Goal: Transaction & Acquisition: Obtain resource

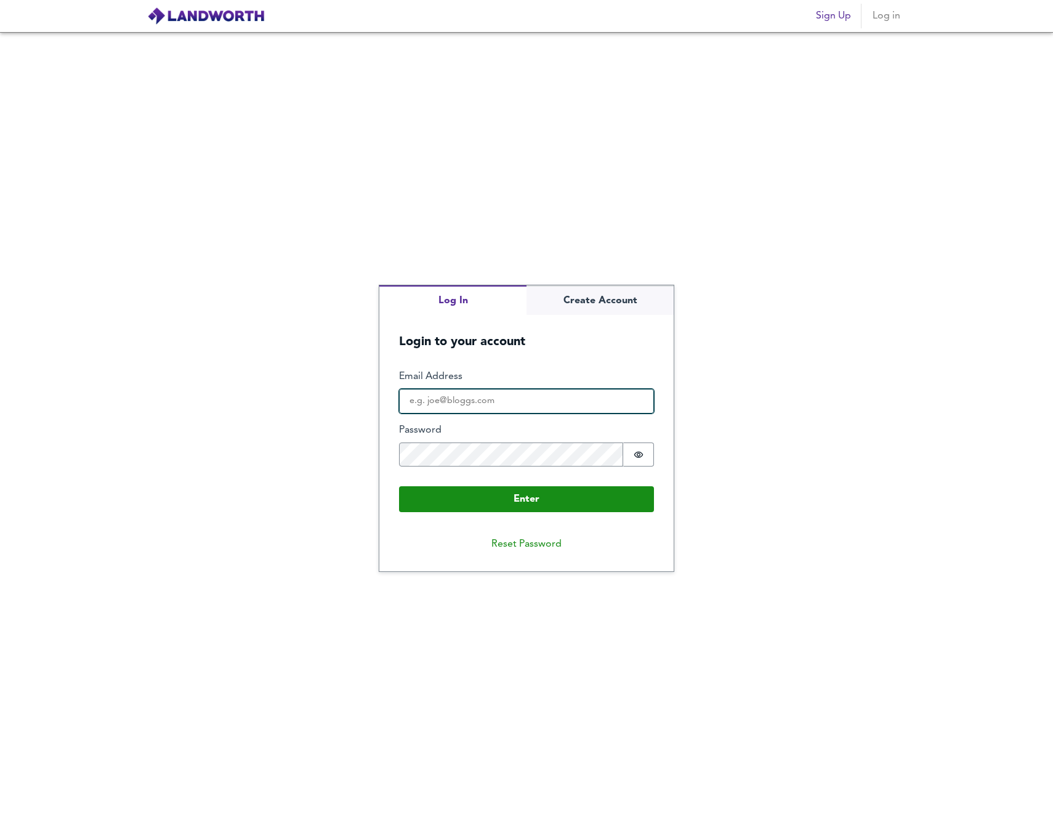
type input "[EMAIL_ADDRESS][DOMAIN_NAME]"
click at [527, 498] on button "Enter" at bounding box center [526, 499] width 255 height 26
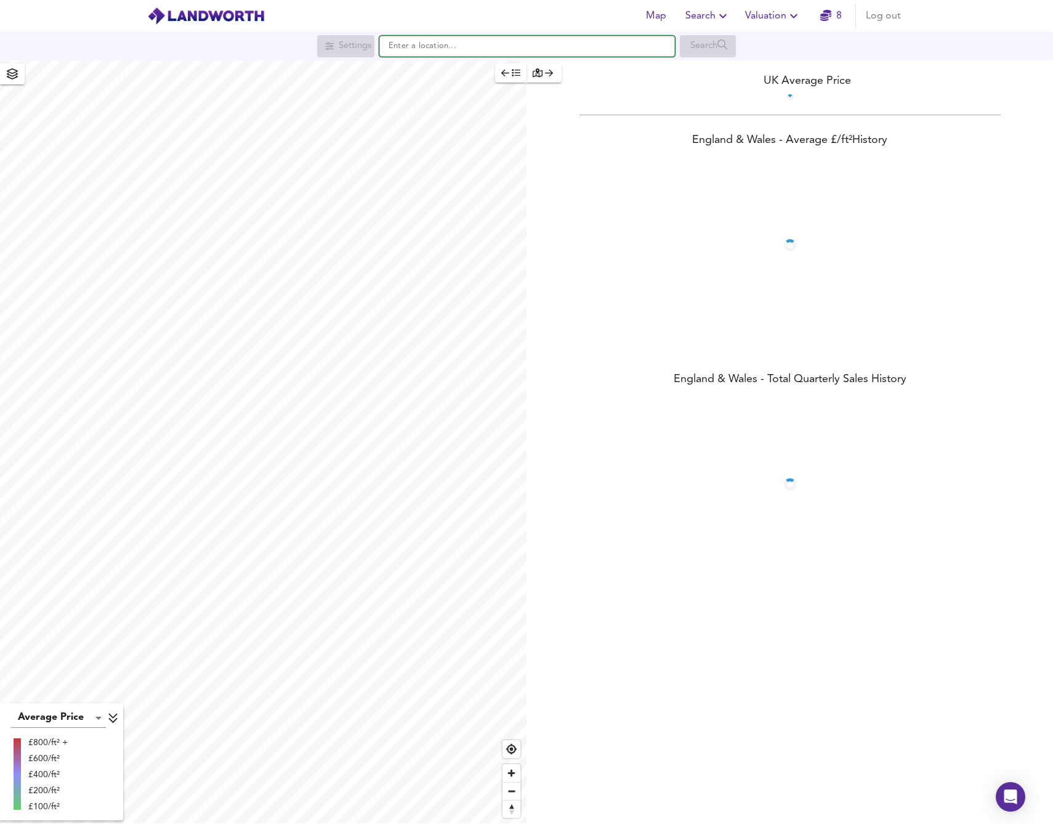
click at [490, 53] on input "text" at bounding box center [527, 46] width 296 height 21
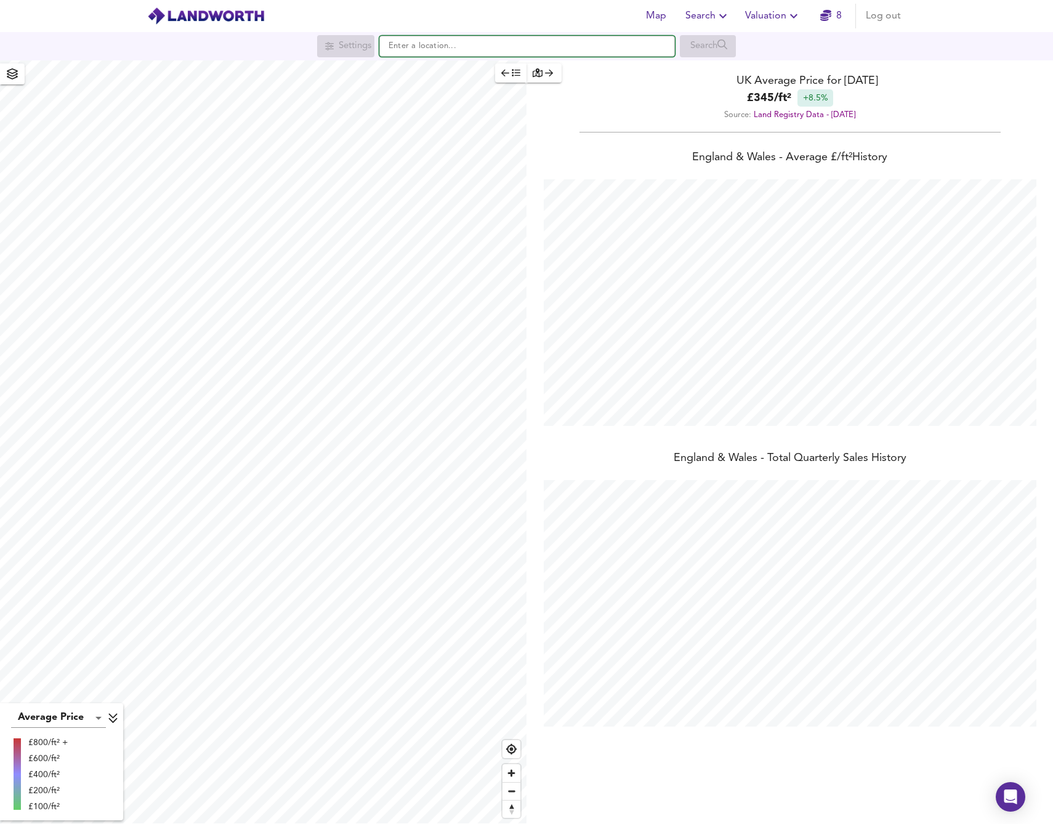
scroll to position [824, 1053]
click at [766, 18] on span "Valuation" at bounding box center [773, 15] width 56 height 17
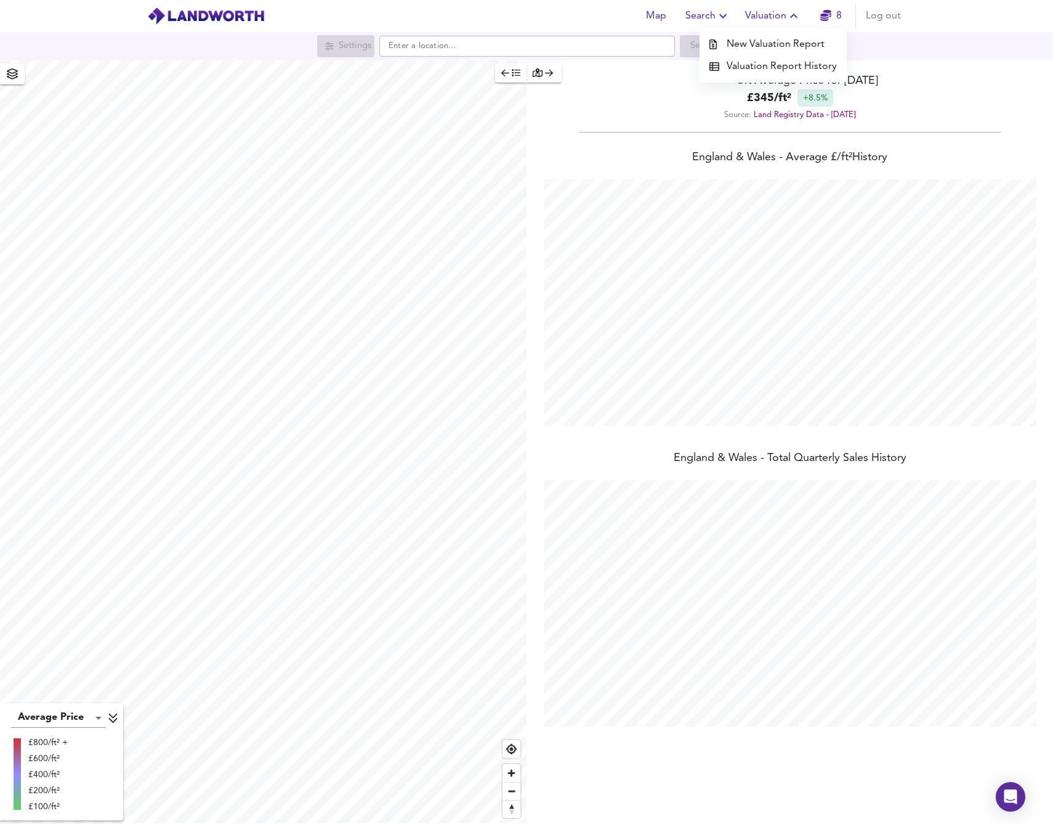
click at [764, 43] on li "New Valuation Report" at bounding box center [773, 44] width 147 height 22
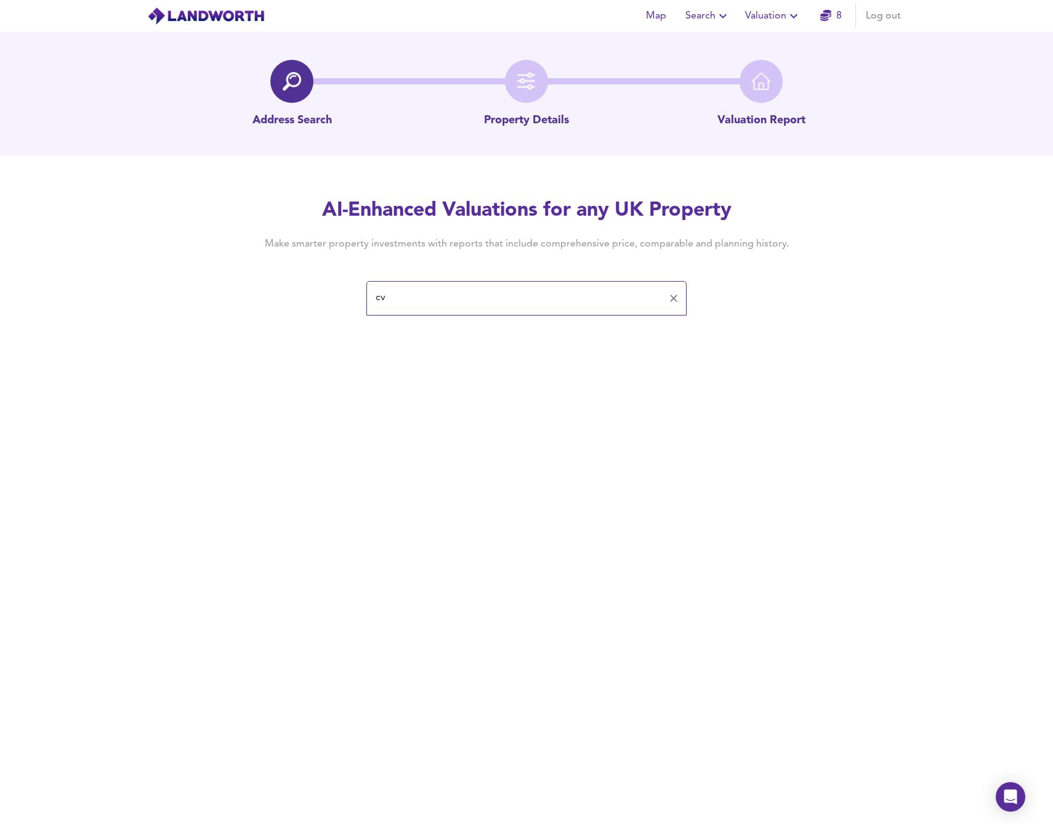
type input "c"
type input "cv23 9js"
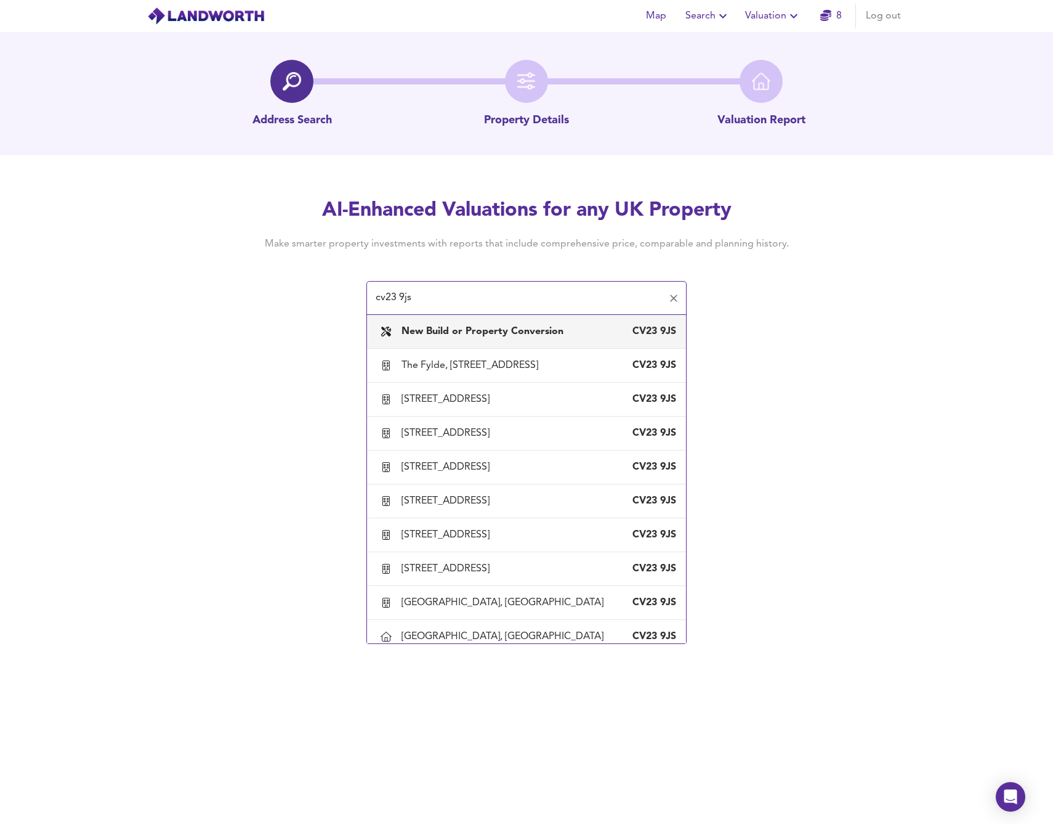
click at [464, 329] on b "New Build or Property Conversion" at bounding box center [483, 331] width 162 height 10
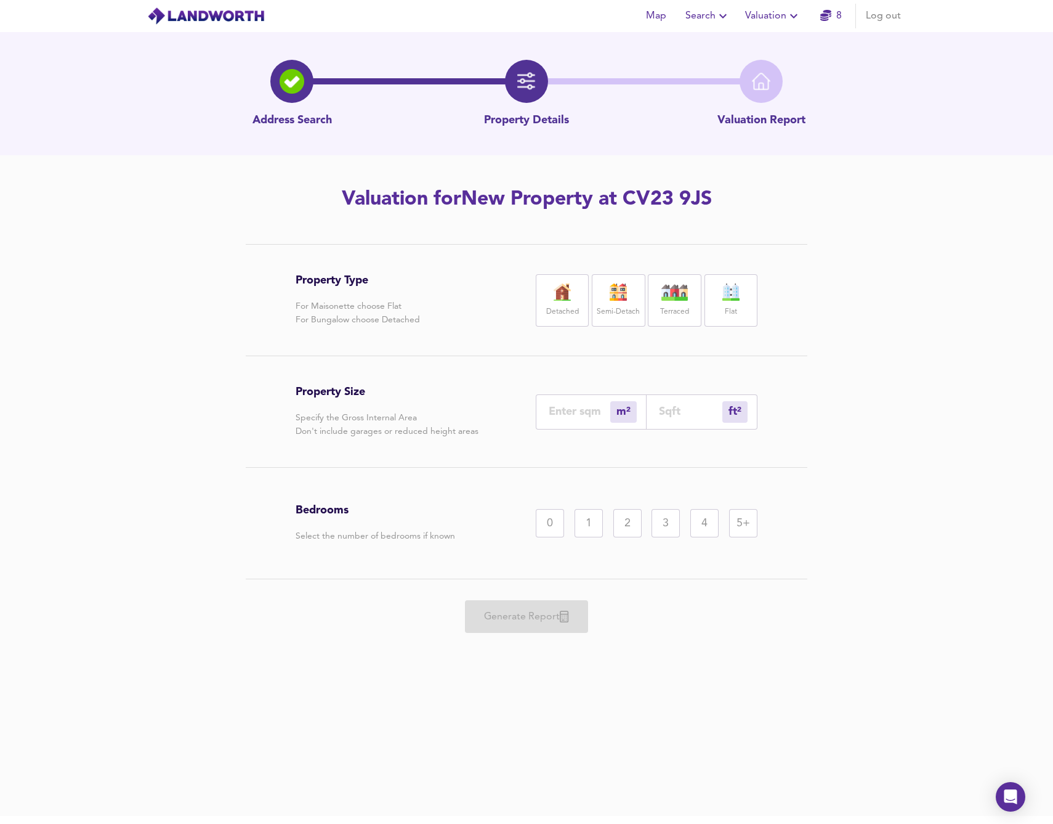
click at [555, 299] on img at bounding box center [562, 291] width 31 height 17
click at [707, 408] on input "number" at bounding box center [690, 411] width 63 height 13
type input "0"
type input "2"
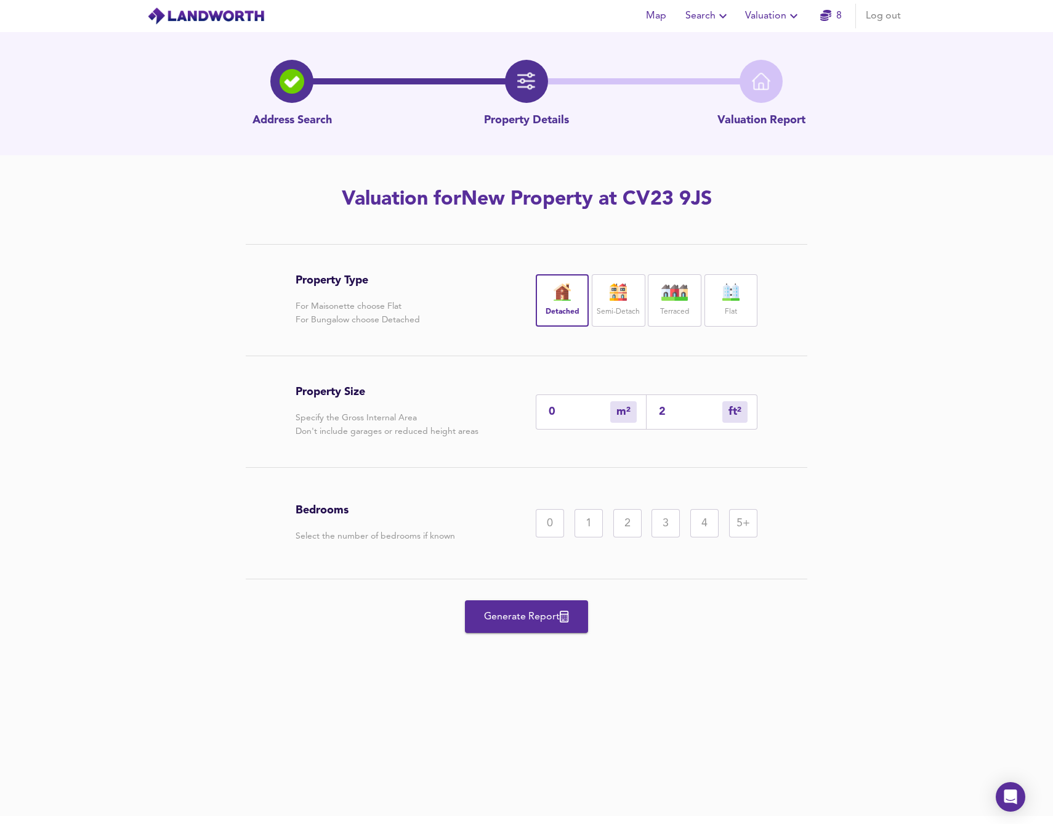
type input "24"
type input "23"
type input "249"
type input "232"
type input "2497"
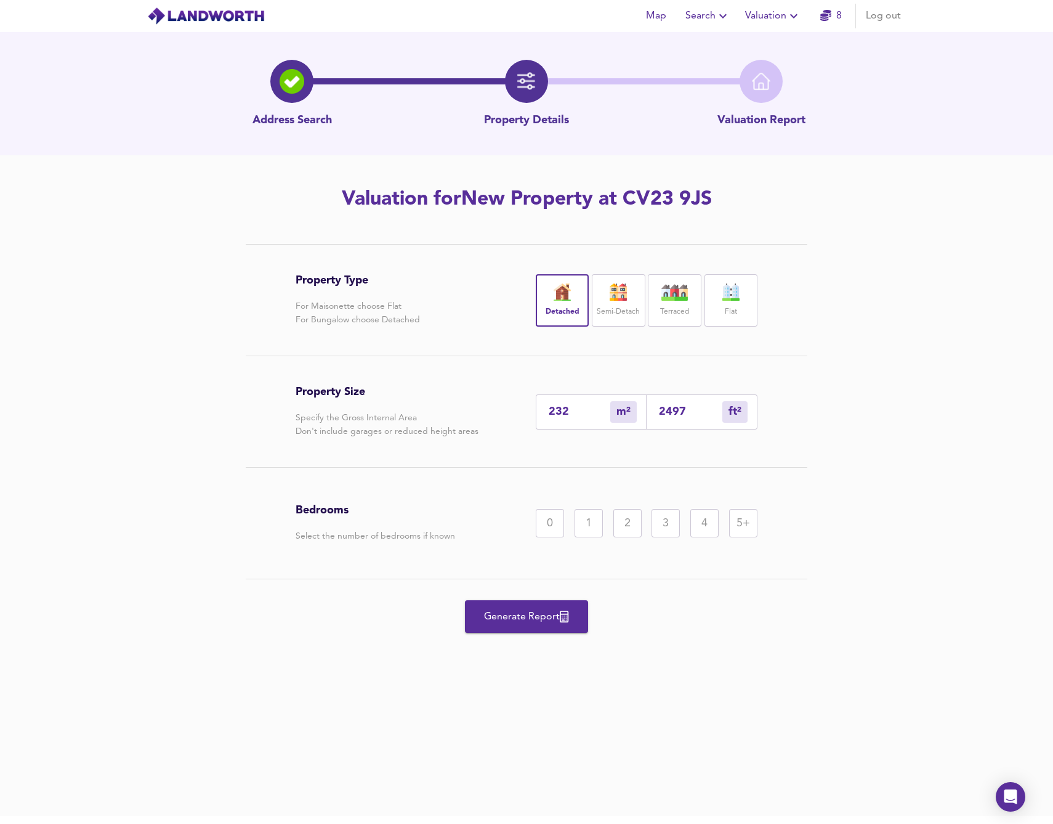
drag, startPoint x: 701, startPoint y: 520, endPoint x: 715, endPoint y: 545, distance: 28.1
click at [701, 520] on div "4" at bounding box center [705, 523] width 28 height 28
click at [519, 622] on span "Generate Report" at bounding box center [526, 616] width 99 height 17
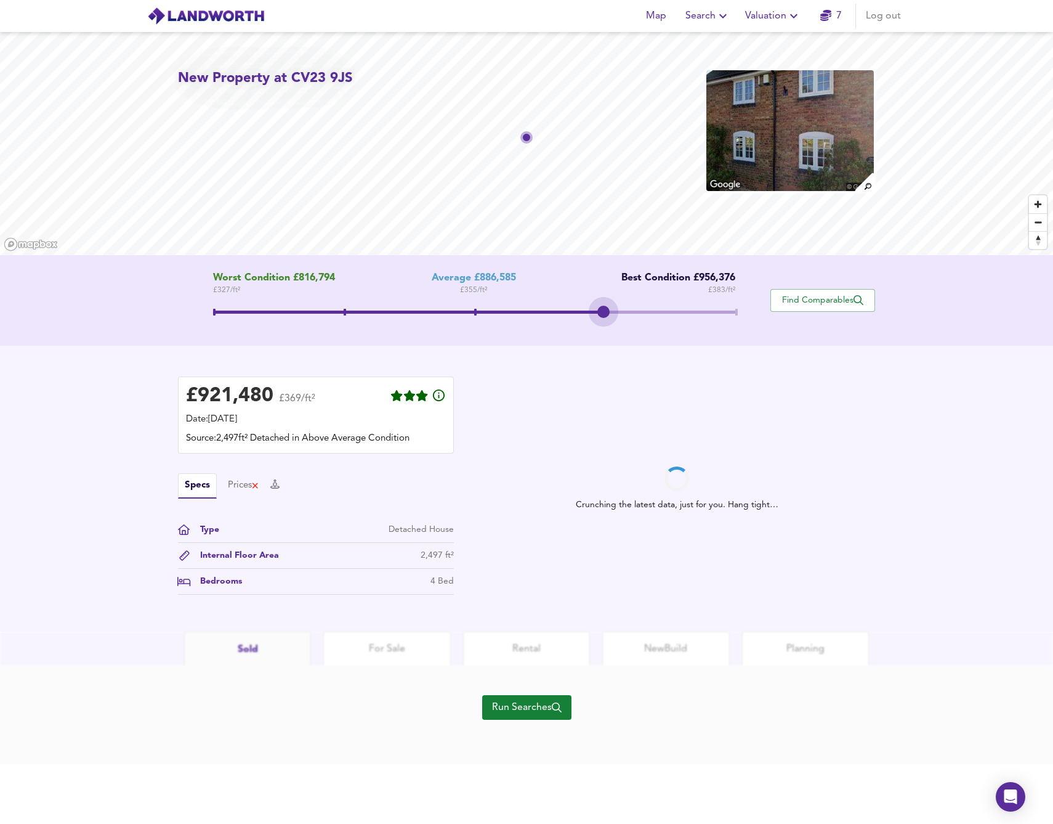
click at [602, 309] on span at bounding box center [474, 313] width 523 height 22
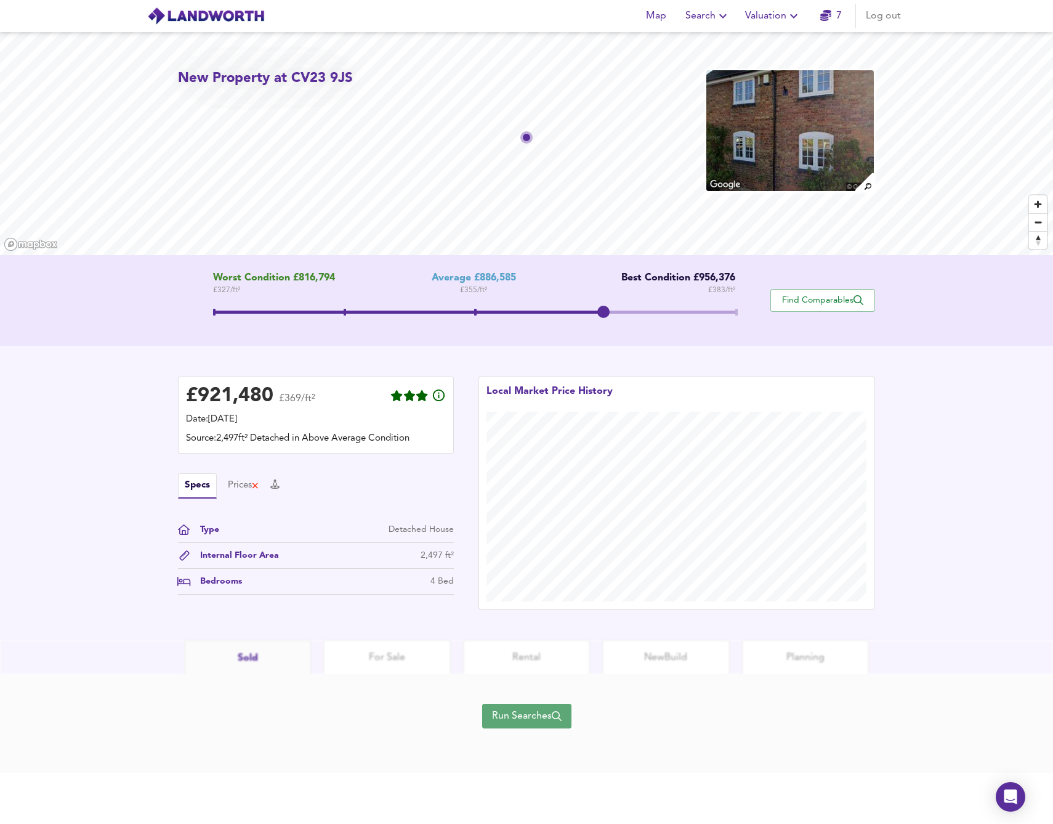
click at [517, 719] on span "Run Searches" at bounding box center [527, 715] width 70 height 17
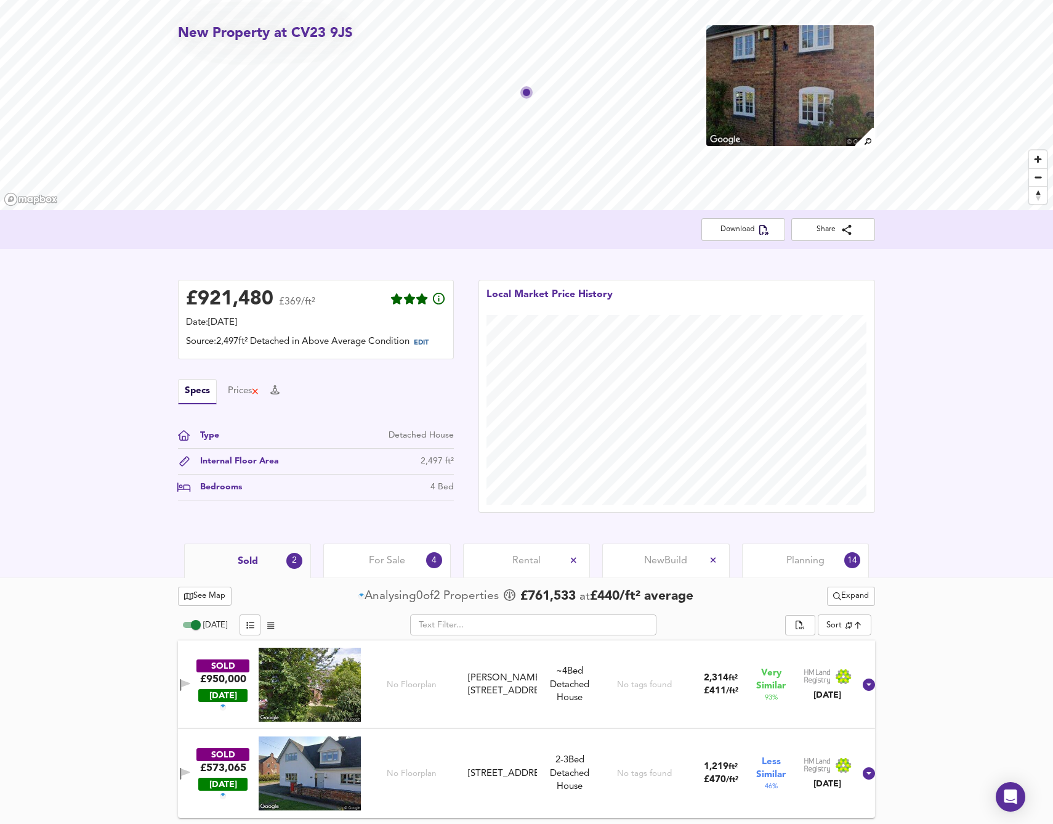
scroll to position [50, 0]
click at [802, 625] on icon "split button" at bounding box center [800, 625] width 9 height 11
click at [760, 225] on icon "button" at bounding box center [765, 230] width 10 height 10
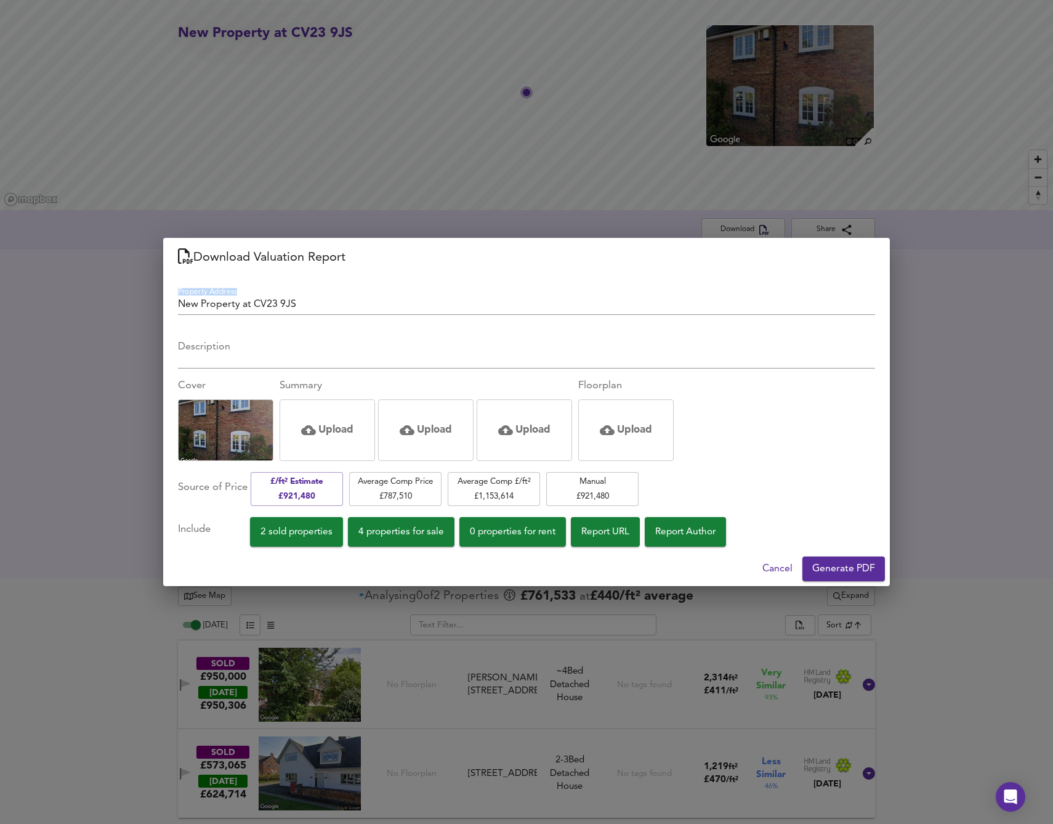
drag, startPoint x: 187, startPoint y: 299, endPoint x: 109, endPoint y: 297, distance: 78.3
click at [108, 296] on div "Download Valuation Report Property Address New Property at CV23 9JS Description…" at bounding box center [526, 412] width 1053 height 824
drag, startPoint x: 307, startPoint y: 308, endPoint x: 156, endPoint y: 296, distance: 152.0
click at [156, 296] on div "Download Valuation Report Property Address New Property at CV23 9JS Description…" at bounding box center [526, 412] width 1053 height 824
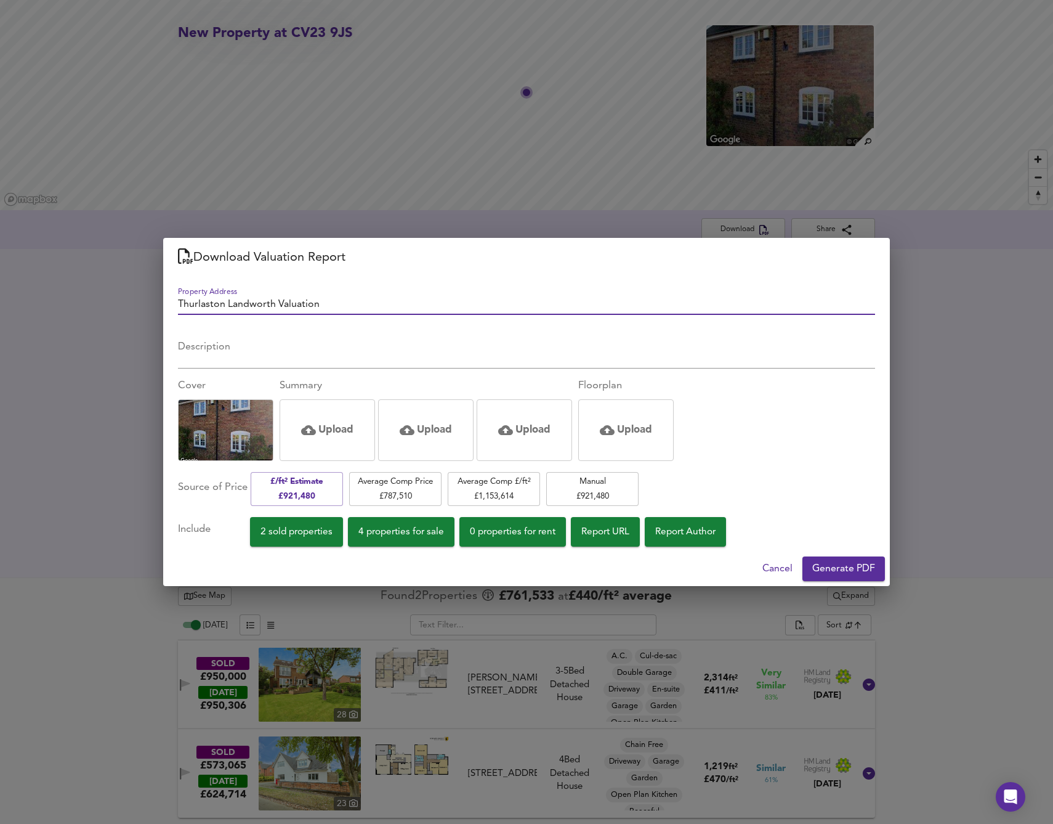
type input "Thurlaston Landworth Valuation"
click at [854, 568] on span "Generate PDF" at bounding box center [844, 568] width 63 height 17
